Goal: Transaction & Acquisition: Book appointment/travel/reservation

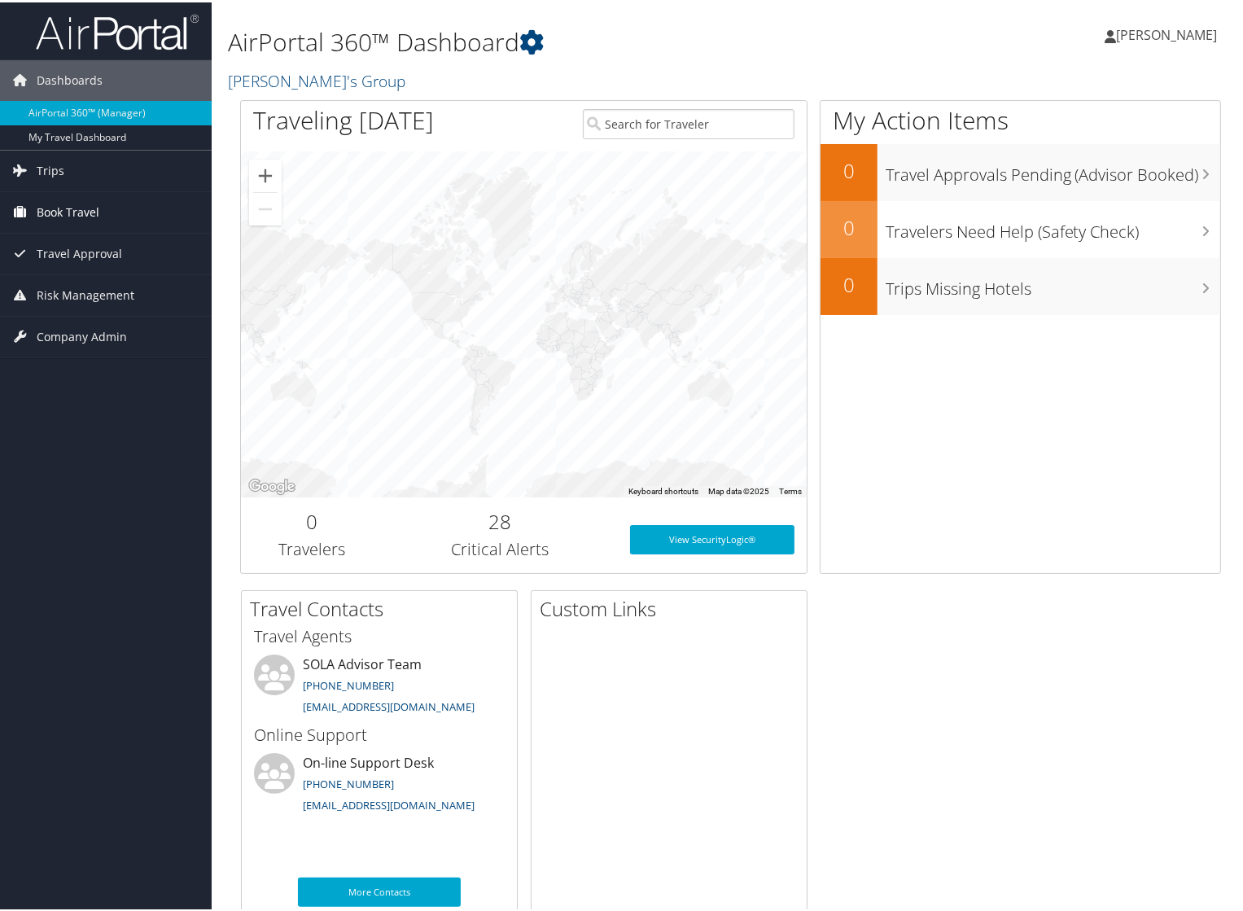
click at [62, 211] on span "Book Travel" at bounding box center [68, 210] width 63 height 41
click at [47, 172] on span "Trips" at bounding box center [51, 168] width 28 height 41
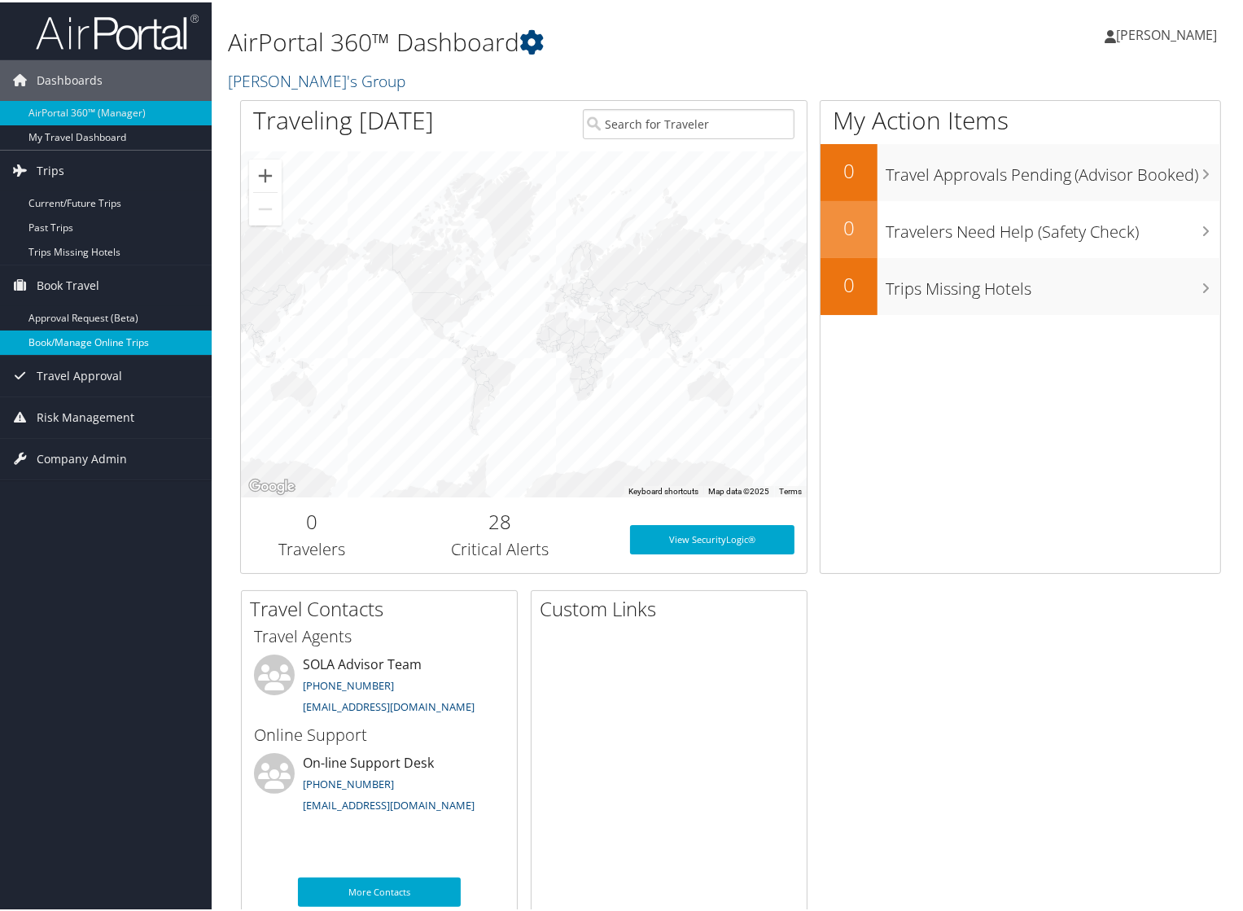
click at [68, 337] on link "Book/Manage Online Trips" at bounding box center [106, 340] width 212 height 24
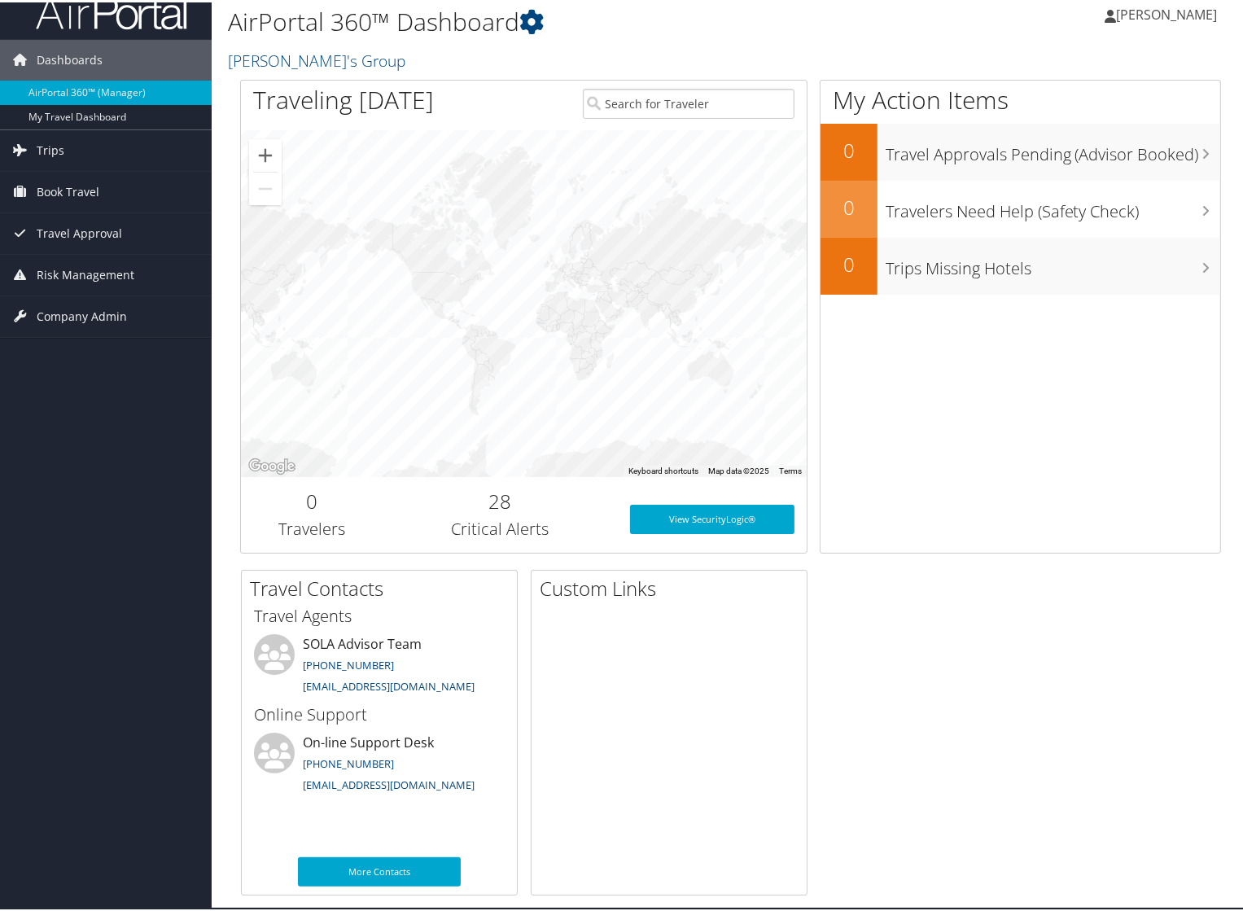
scroll to position [29, 0]
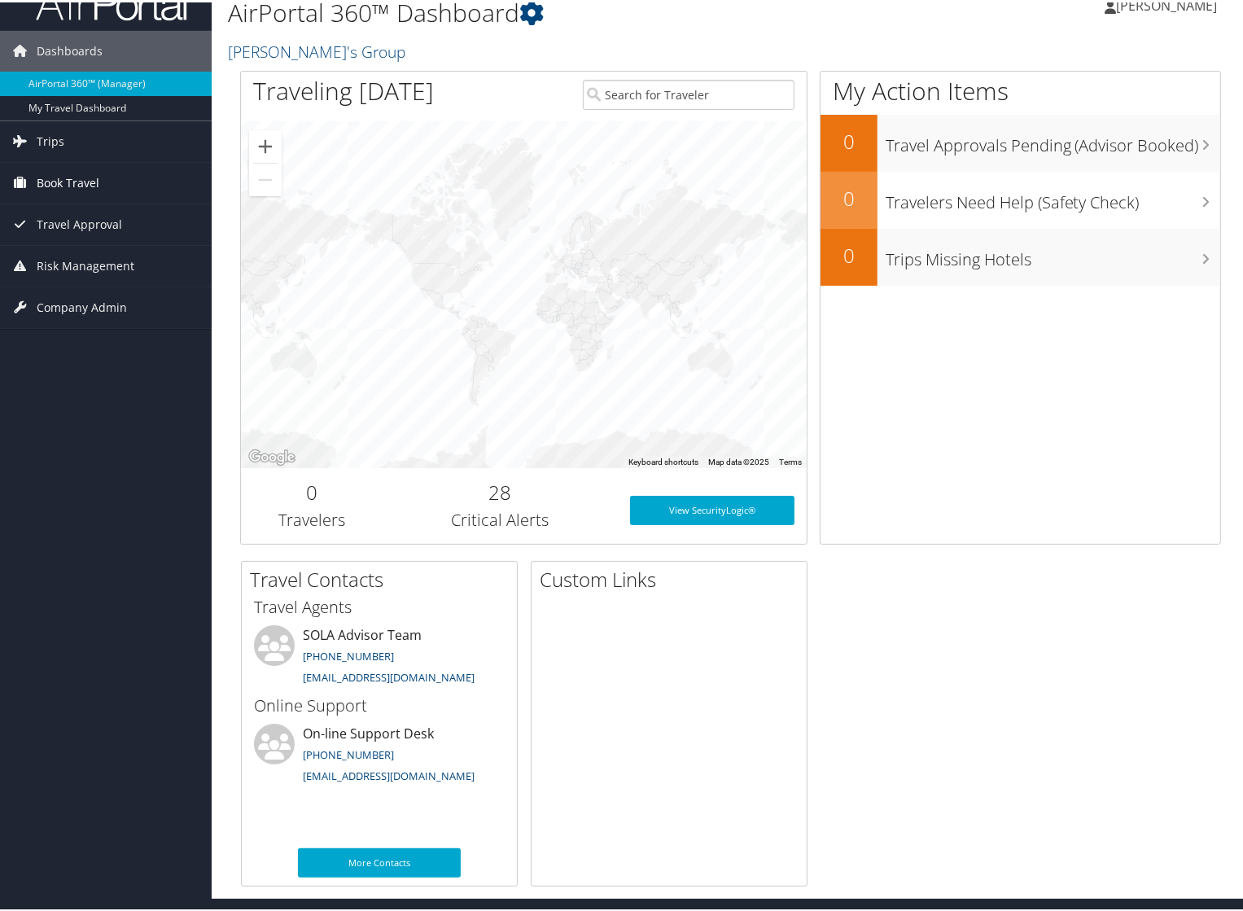
click at [85, 181] on span "Book Travel" at bounding box center [68, 180] width 63 height 41
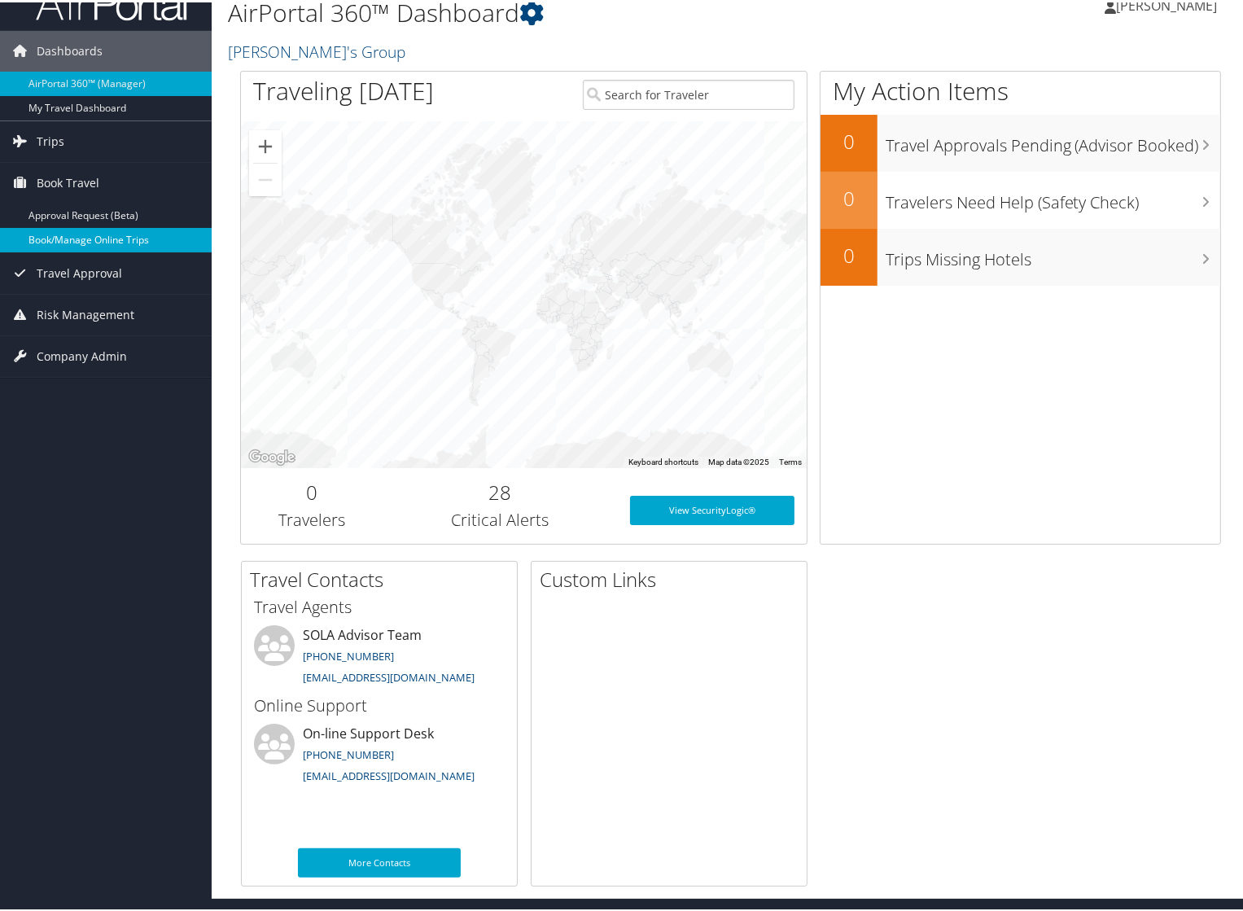
click at [67, 232] on link "Book/Manage Online Trips" at bounding box center [106, 237] width 212 height 24
